Goal: Task Accomplishment & Management: Manage account settings

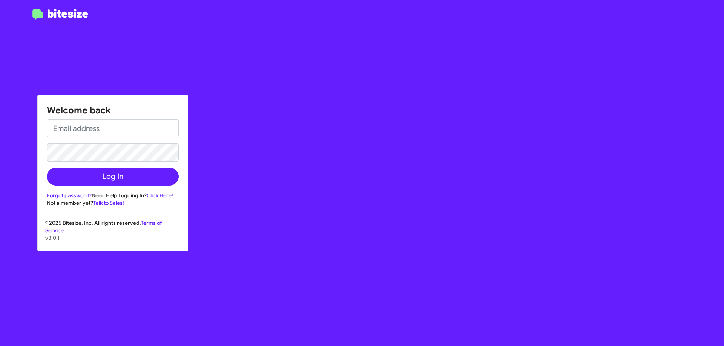
click at [46, 12] on img at bounding box center [60, 14] width 56 height 11
click at [109, 129] on input "email" at bounding box center [113, 128] width 132 height 18
type input "[EMAIL_ADDRESS][DOMAIN_NAME]"
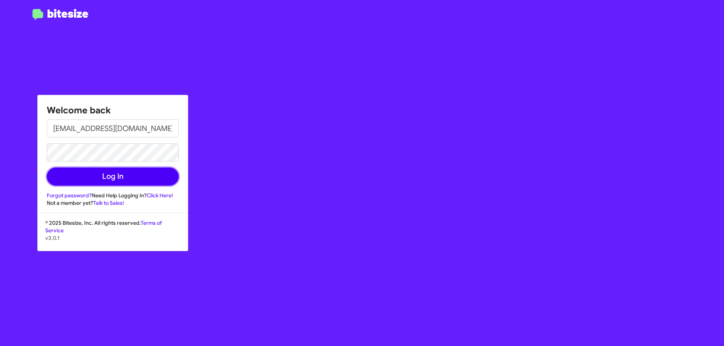
click at [108, 181] on button "Log In" at bounding box center [113, 177] width 132 height 18
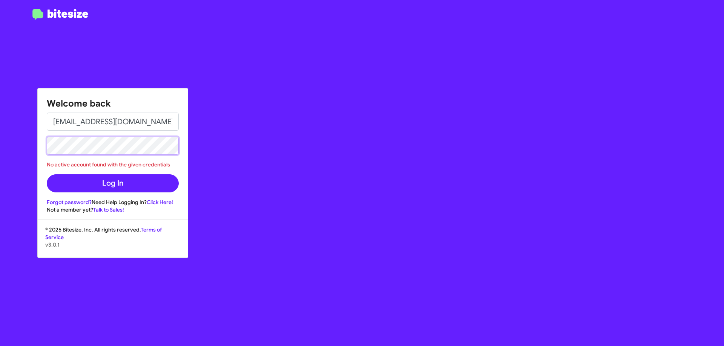
click at [41, 144] on div "Welcome back [EMAIL_ADDRESS][DOMAIN_NAME] No active account found with the give…" at bounding box center [113, 151] width 150 height 125
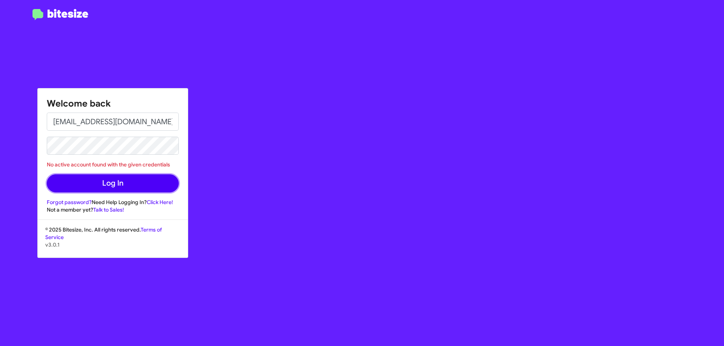
click at [125, 179] on button "Log In" at bounding box center [113, 184] width 132 height 18
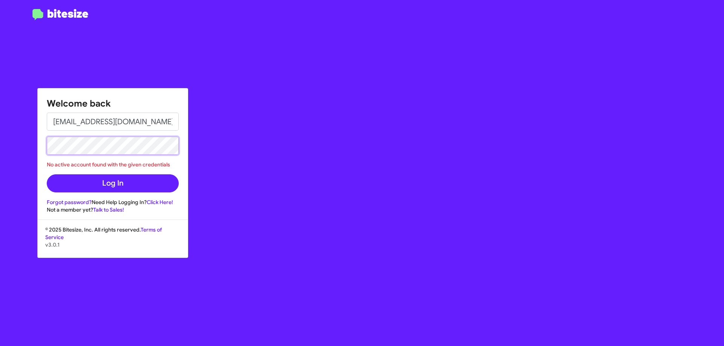
click at [15, 149] on div "Welcome back [EMAIL_ADDRESS][DOMAIN_NAME] No active account found with the give…" at bounding box center [362, 173] width 724 height 346
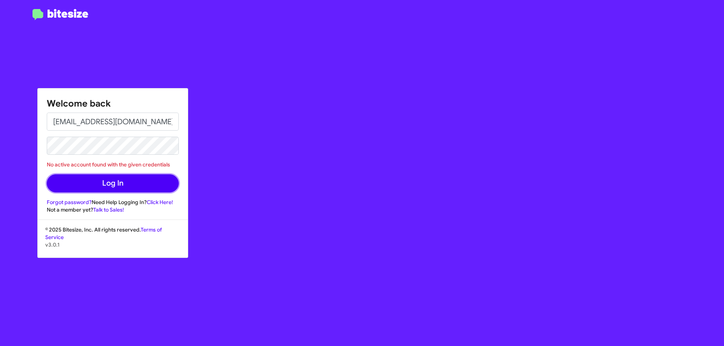
click at [116, 188] on button "Log In" at bounding box center [113, 184] width 132 height 18
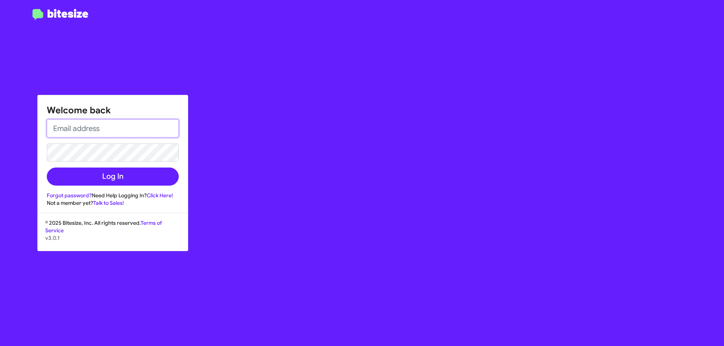
click at [131, 127] on input "email" at bounding box center [113, 128] width 132 height 18
click at [129, 126] on input "email" at bounding box center [113, 128] width 132 height 18
click at [47, 168] on button "Log In" at bounding box center [113, 177] width 132 height 18
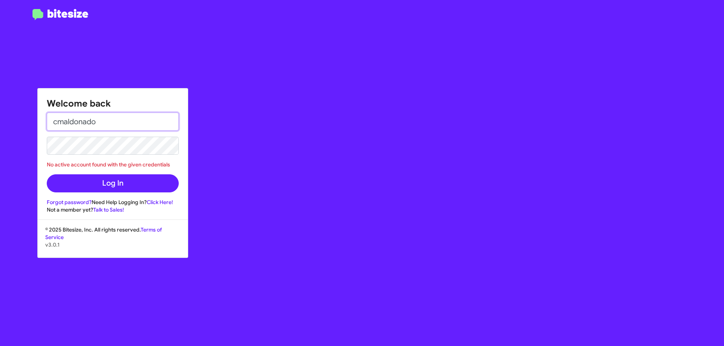
click at [135, 127] on input "cmaldonado" at bounding box center [113, 122] width 132 height 18
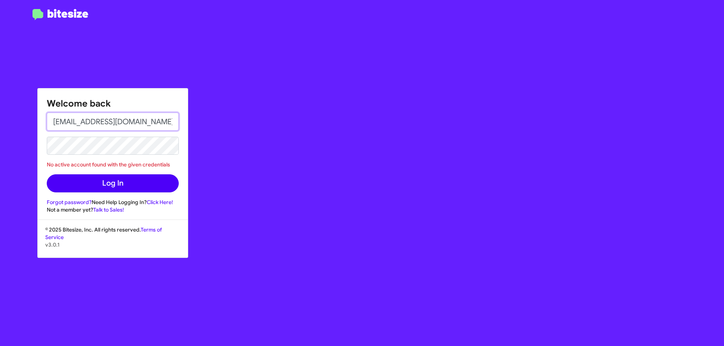
type input "cmaldonado@tracytoyota.com"
click at [135, 186] on button "Log In" at bounding box center [113, 184] width 132 height 18
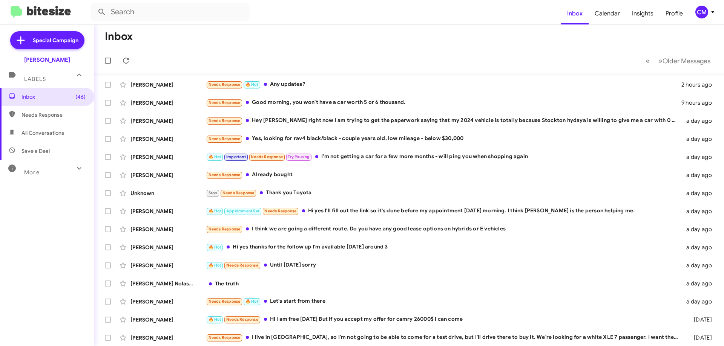
drag, startPoint x: 30, startPoint y: 171, endPoint x: 37, endPoint y: 172, distance: 6.6
click at [30, 171] on span "More" at bounding box center [31, 172] width 15 height 7
click at [675, 13] on span "Profile" at bounding box center [673, 14] width 29 height 22
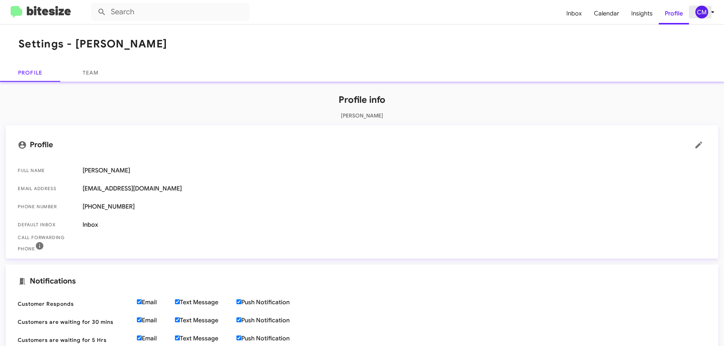
click at [702, 11] on div "CM" at bounding box center [701, 12] width 13 height 13
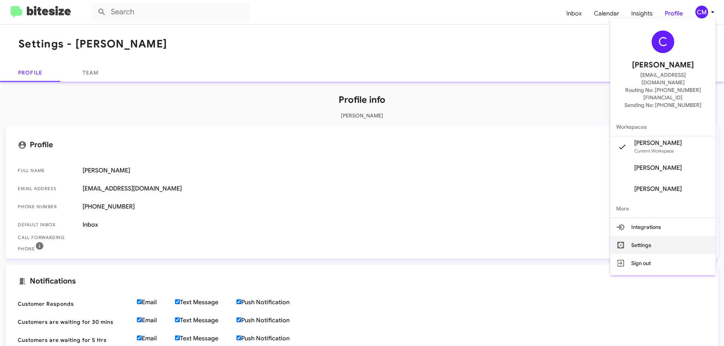
click at [649, 236] on button "Settings" at bounding box center [663, 245] width 106 height 18
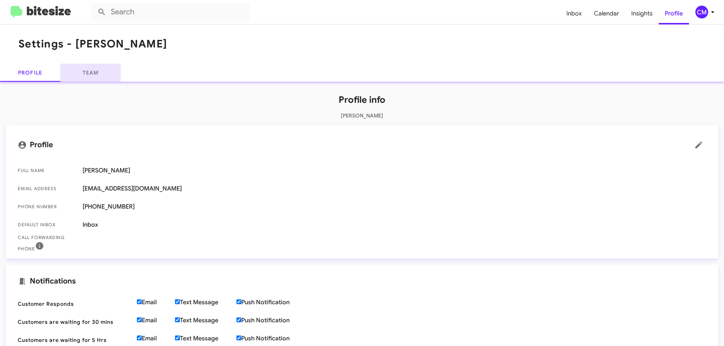
click at [95, 81] on link "Team" at bounding box center [90, 73] width 60 height 18
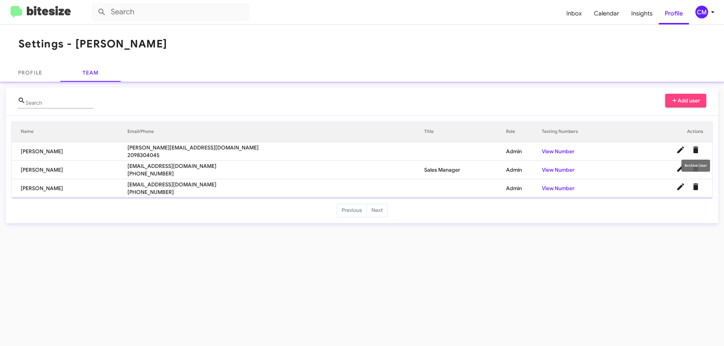
click at [695, 151] on icon "Delete User" at bounding box center [695, 150] width 5 height 7
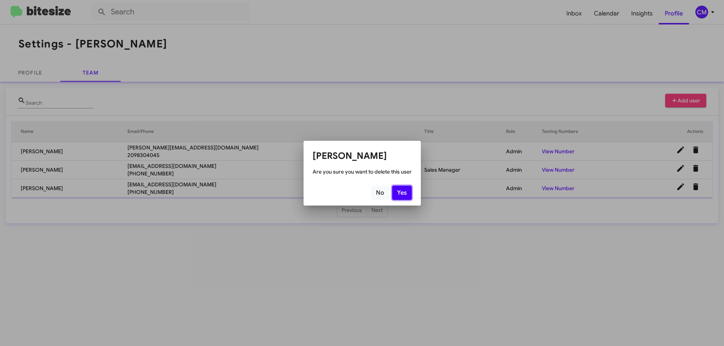
click at [400, 192] on button "Yes" at bounding box center [402, 193] width 20 height 14
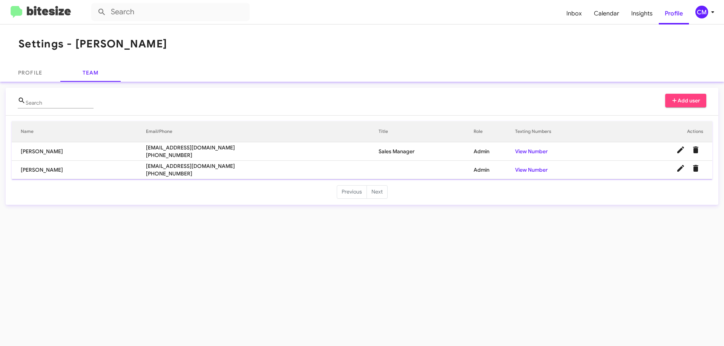
click at [44, 10] on img at bounding box center [41, 12] width 60 height 12
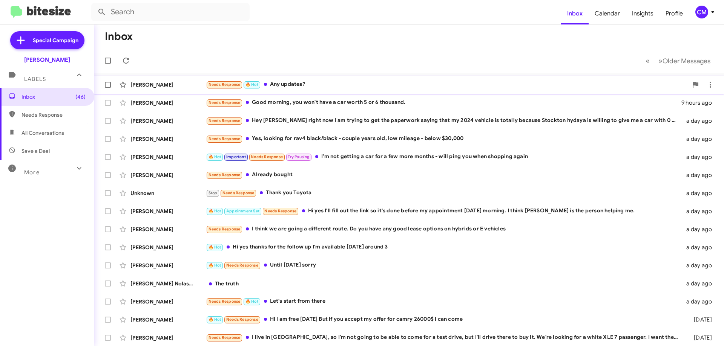
click at [308, 83] on div "Needs Response 🔥 Hot Any updates?" at bounding box center [447, 84] width 482 height 9
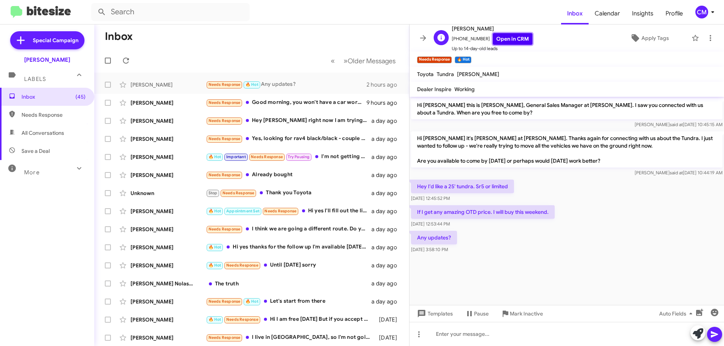
click at [510, 37] on link "Open in CRM" at bounding box center [513, 39] width 40 height 12
click at [58, 174] on div "More" at bounding box center [39, 169] width 67 height 14
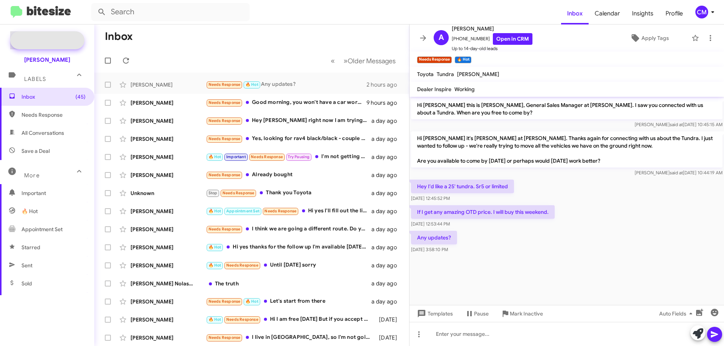
click at [51, 43] on span "Special Campaign" at bounding box center [56, 41] width 46 height 8
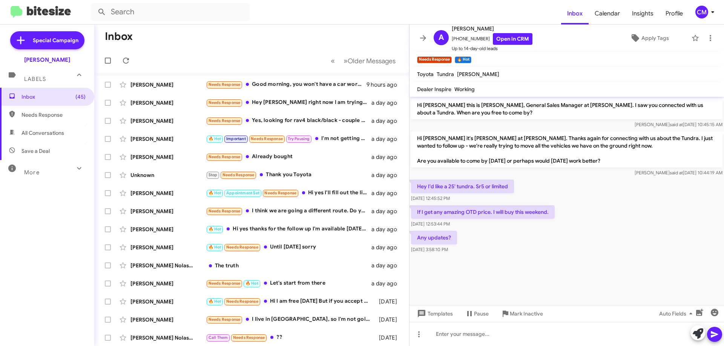
click at [49, 74] on div "Labels" at bounding box center [39, 76] width 67 height 14
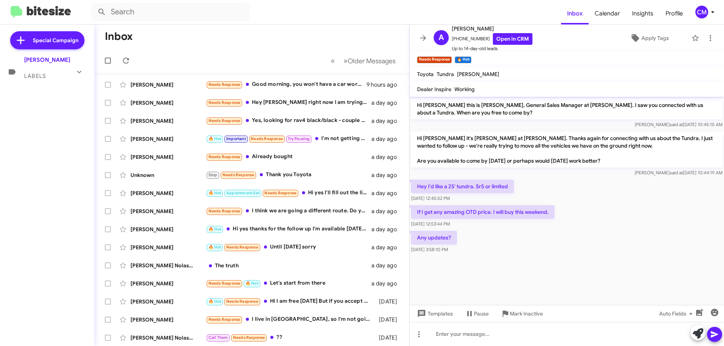
click at [55, 75] on div "Labels" at bounding box center [39, 73] width 67 height 14
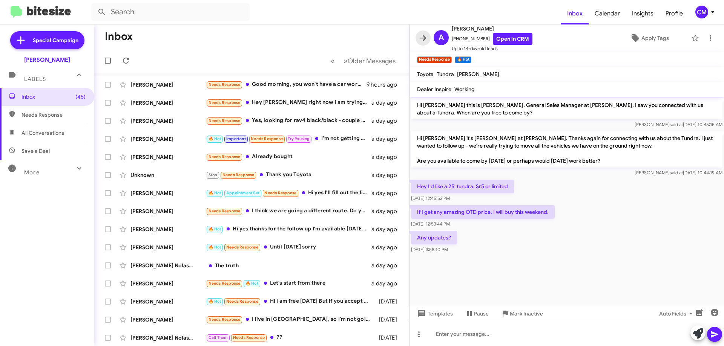
click at [423, 40] on icon at bounding box center [423, 38] width 6 height 6
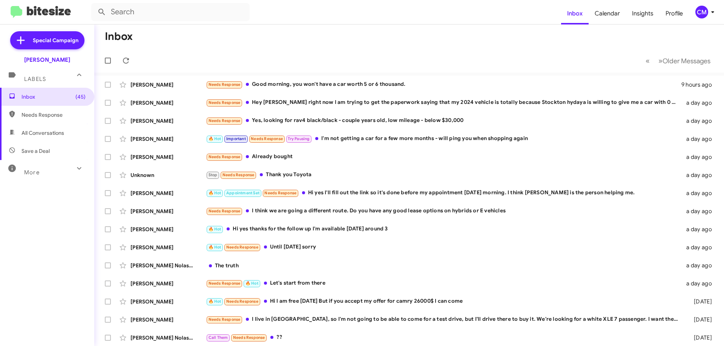
click at [46, 61] on div "Tracy Toyota" at bounding box center [47, 60] width 46 height 8
click at [39, 172] on span "More" at bounding box center [31, 172] width 15 height 7
click at [618, 15] on span "Calendar" at bounding box center [606, 14] width 37 height 22
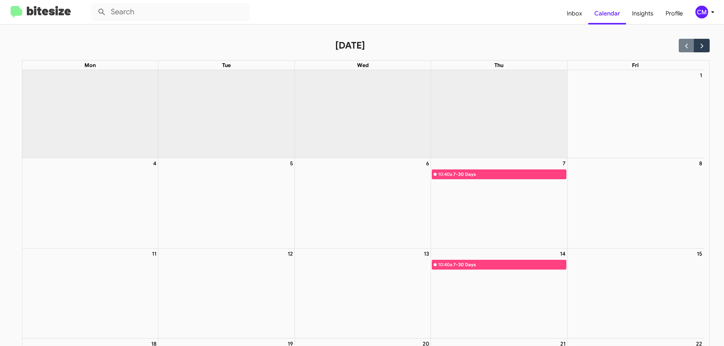
click at [484, 181] on div "7 10:40a 7-30 Days" at bounding box center [499, 203] width 136 height 90
click at [480, 174] on div "7-30 Days" at bounding box center [509, 175] width 112 height 8
click at [438, 175] on div "10:40a" at bounding box center [445, 175] width 14 height 8
click at [435, 173] on div at bounding box center [434, 174] width 3 height 3
click at [649, 14] on span "Insights" at bounding box center [643, 14] width 34 height 22
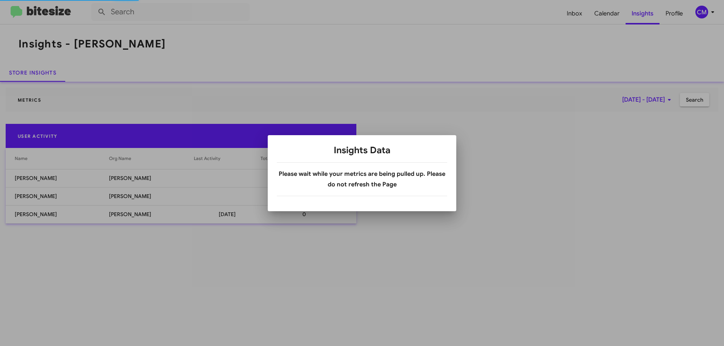
click at [434, 132] on body "Inbox Calendar Insights Profile CM Insights - Tracy Toyota Store Insights Metri…" at bounding box center [362, 173] width 724 height 346
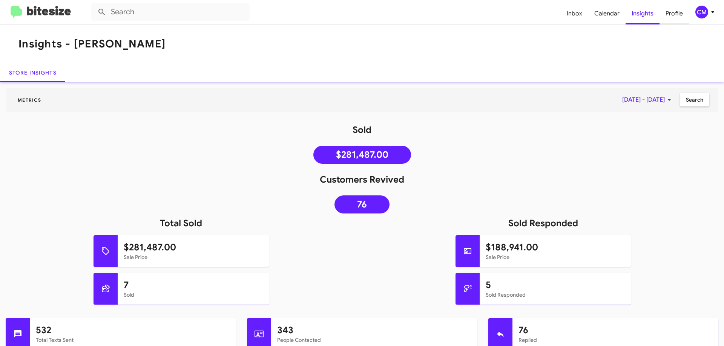
click at [668, 9] on span "Profile" at bounding box center [673, 14] width 29 height 22
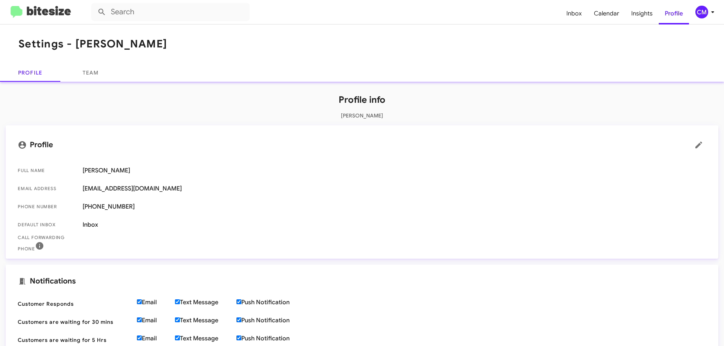
click at [703, 12] on div "CM" at bounding box center [701, 12] width 13 height 13
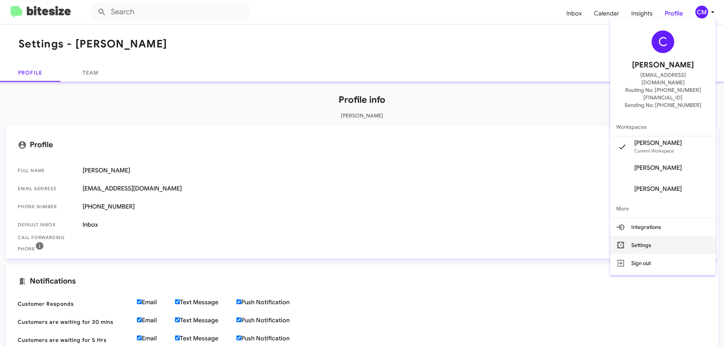
click at [649, 236] on button "Settings" at bounding box center [663, 245] width 106 height 18
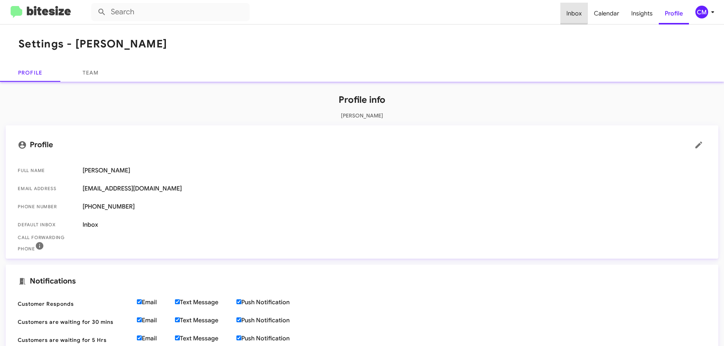
click at [573, 11] on span "Inbox" at bounding box center [574, 14] width 28 height 22
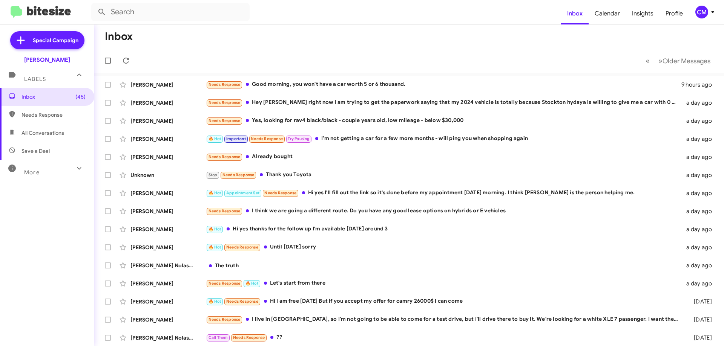
click at [37, 168] on div "More" at bounding box center [39, 169] width 67 height 14
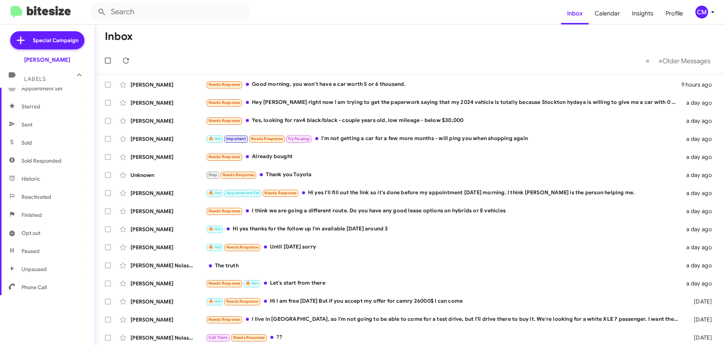
scroll to position [148, 0]
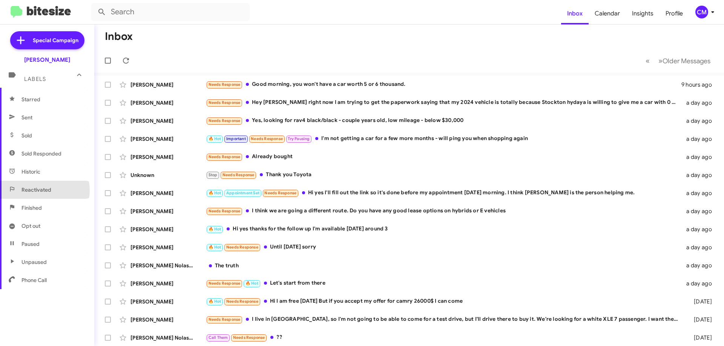
click at [42, 190] on span "Reactivated" at bounding box center [36, 190] width 30 height 8
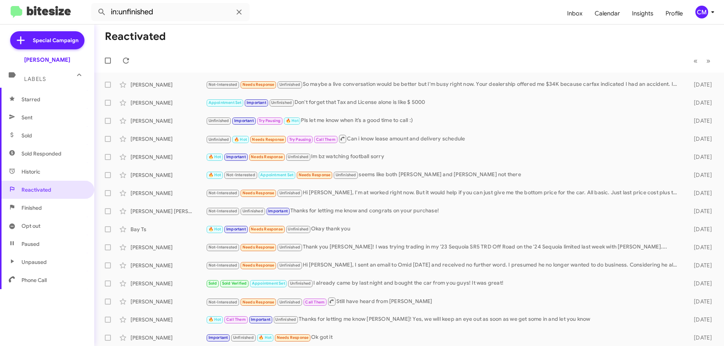
click at [37, 211] on span "Finished" at bounding box center [31, 208] width 20 height 8
type input "in:finished"
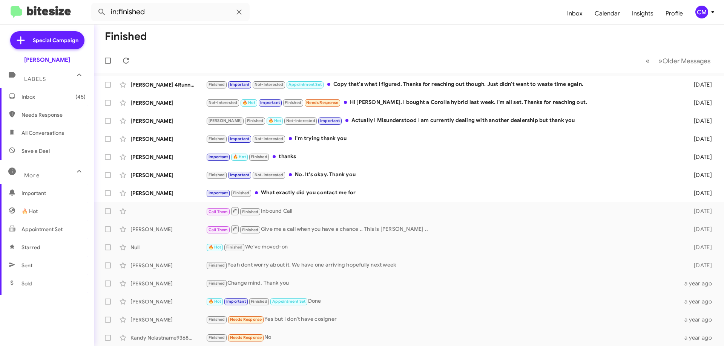
click at [38, 97] on span "Inbox (45)" at bounding box center [53, 97] width 64 height 8
